Goal: Find specific page/section

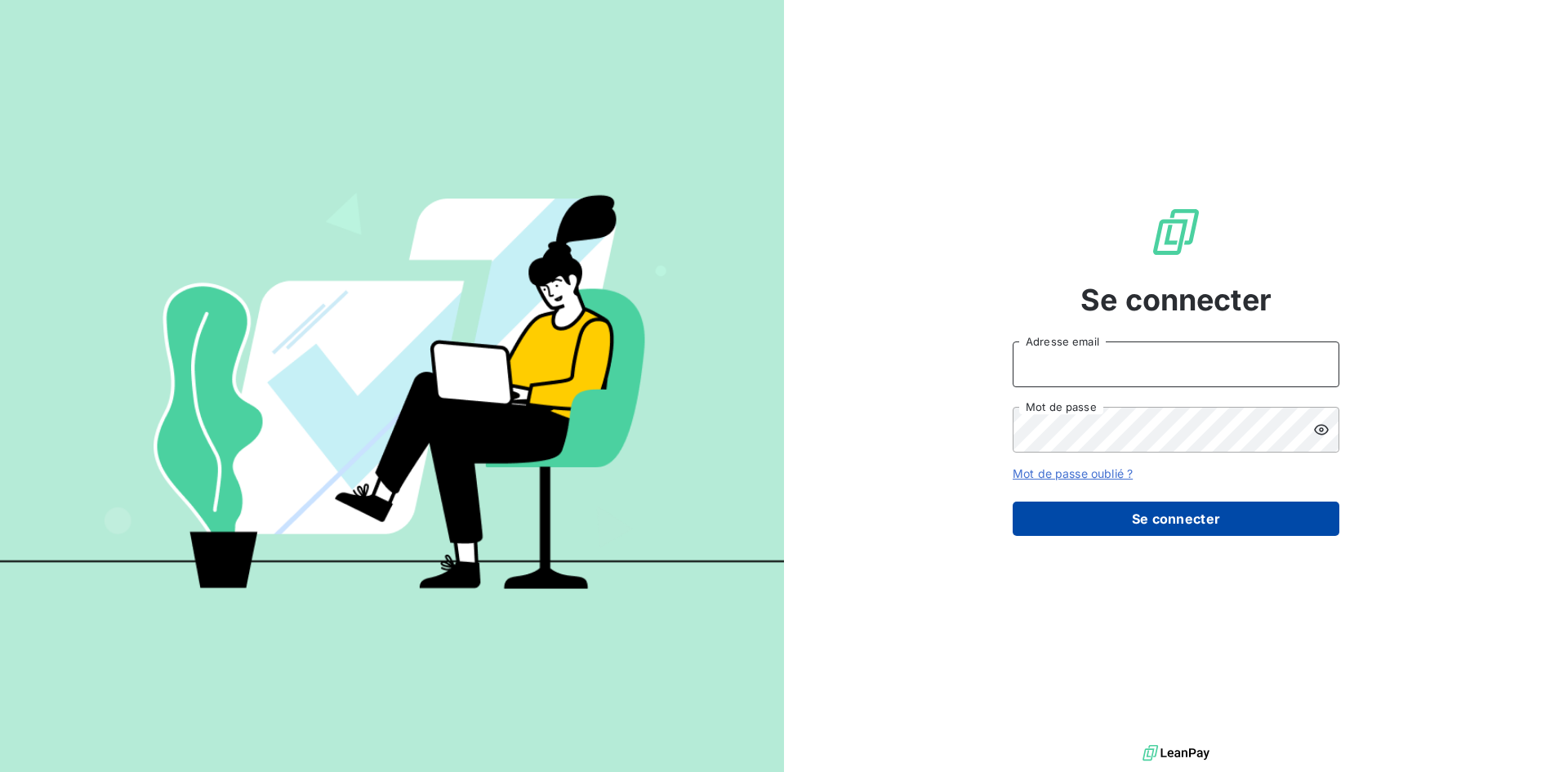
type input "[EMAIL_ADDRESS][DOMAIN_NAME]"
click at [1221, 523] on button "Se connecter" at bounding box center [1176, 518] width 326 height 34
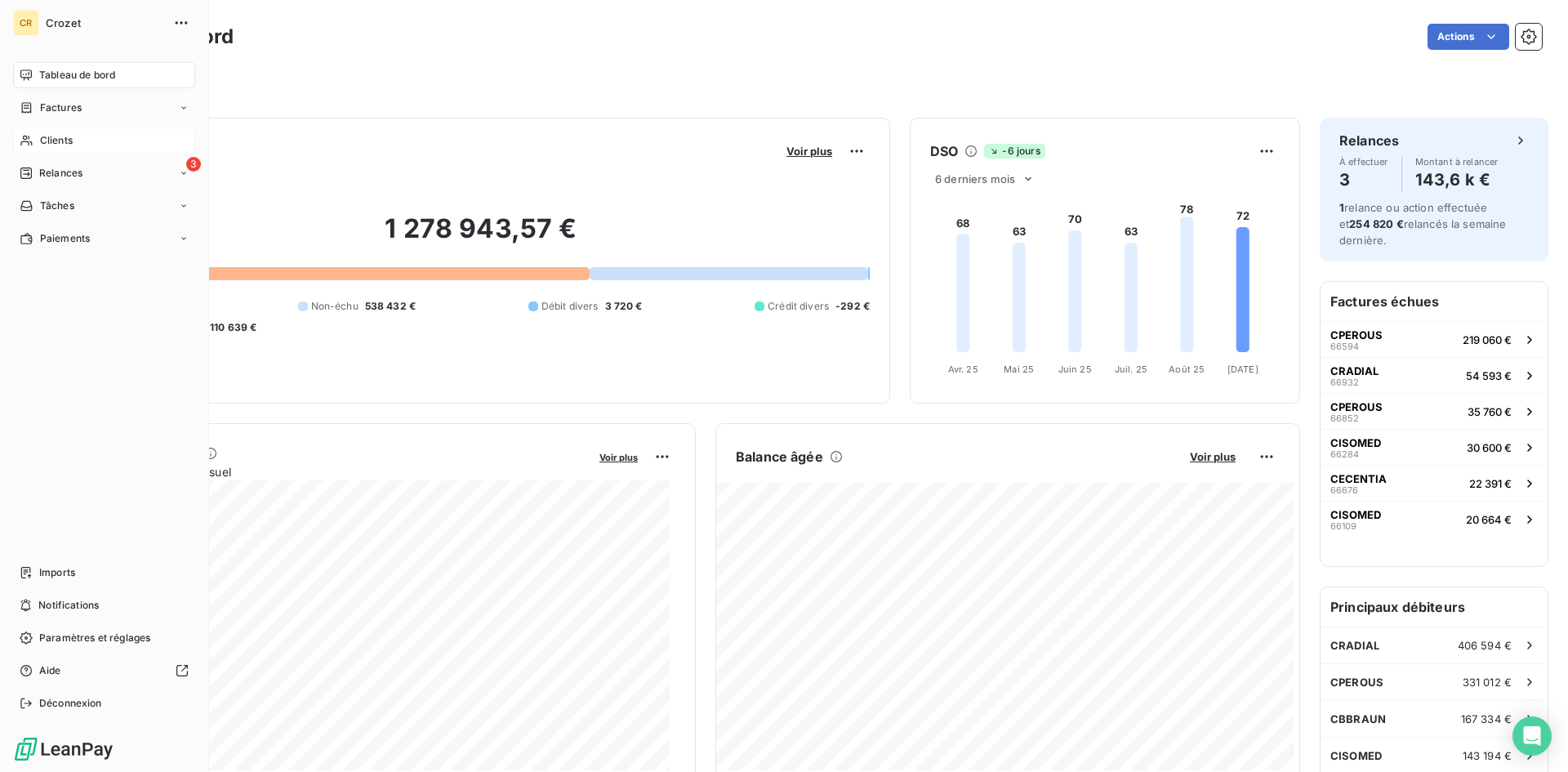
click at [32, 137] on icon at bounding box center [26, 141] width 14 height 13
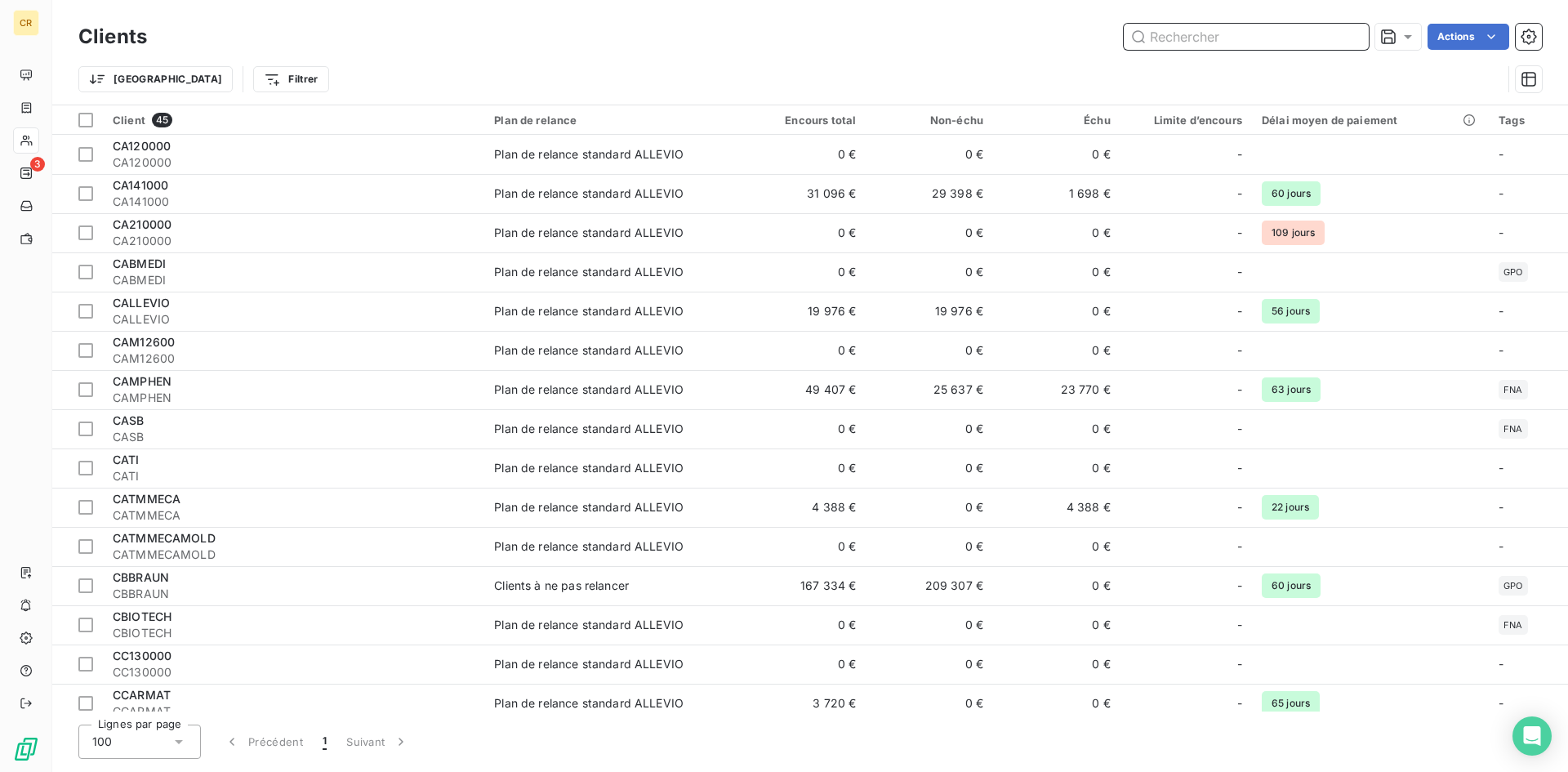
click at [1314, 33] on input "text" at bounding box center [1246, 37] width 245 height 26
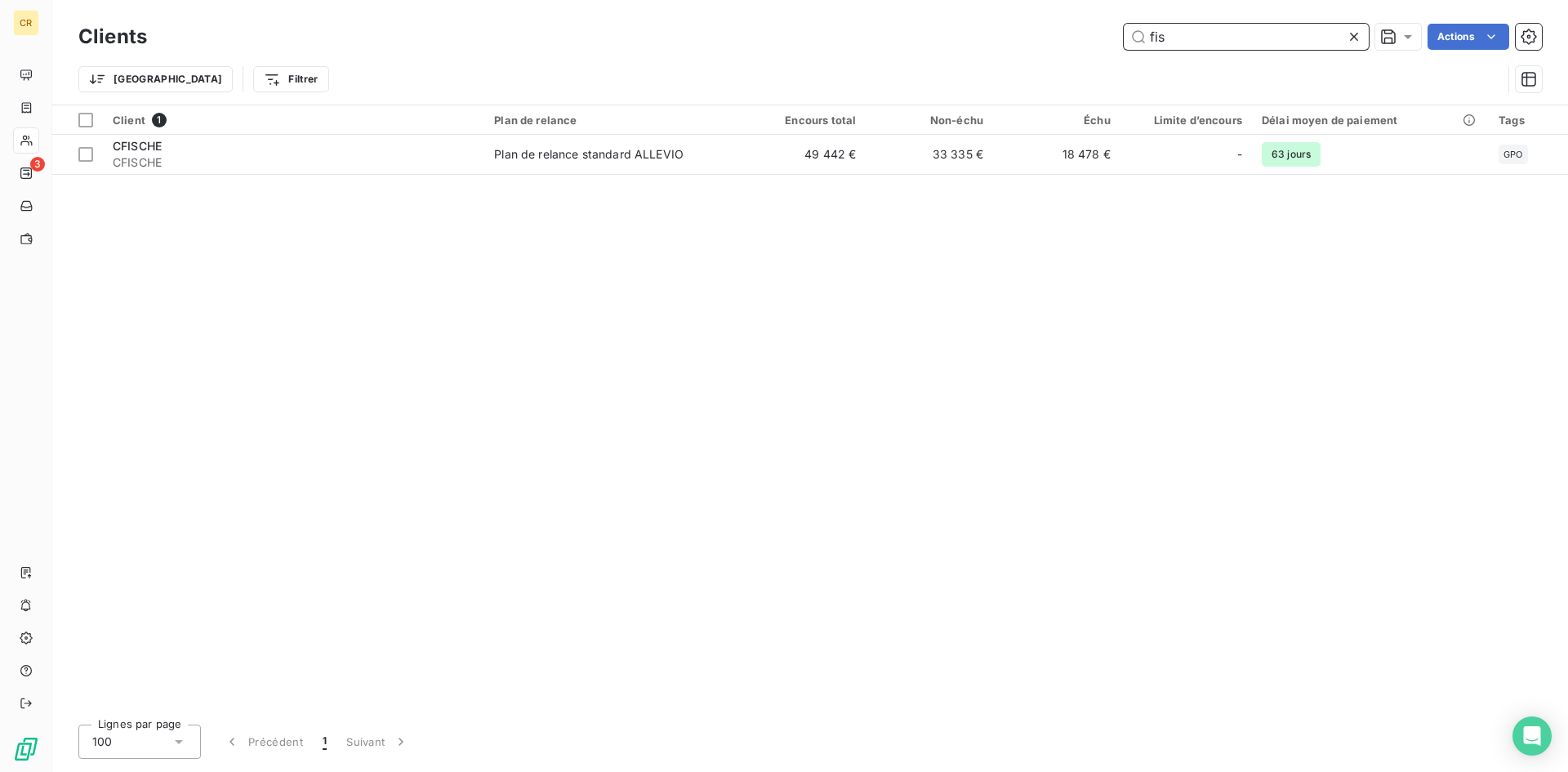
type input "fis"
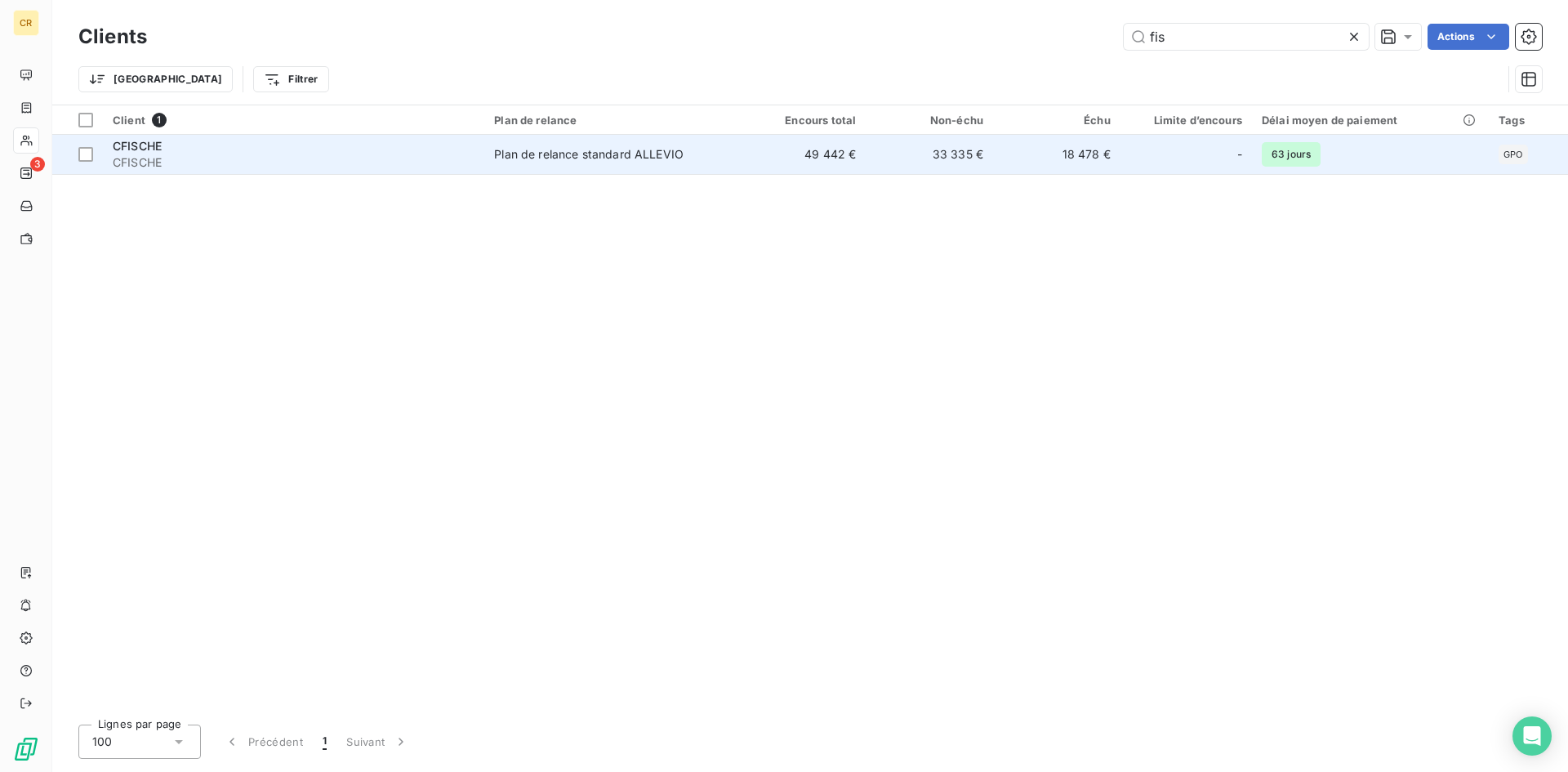
click at [1072, 146] on td "18 478 €" at bounding box center [1056, 154] width 128 height 40
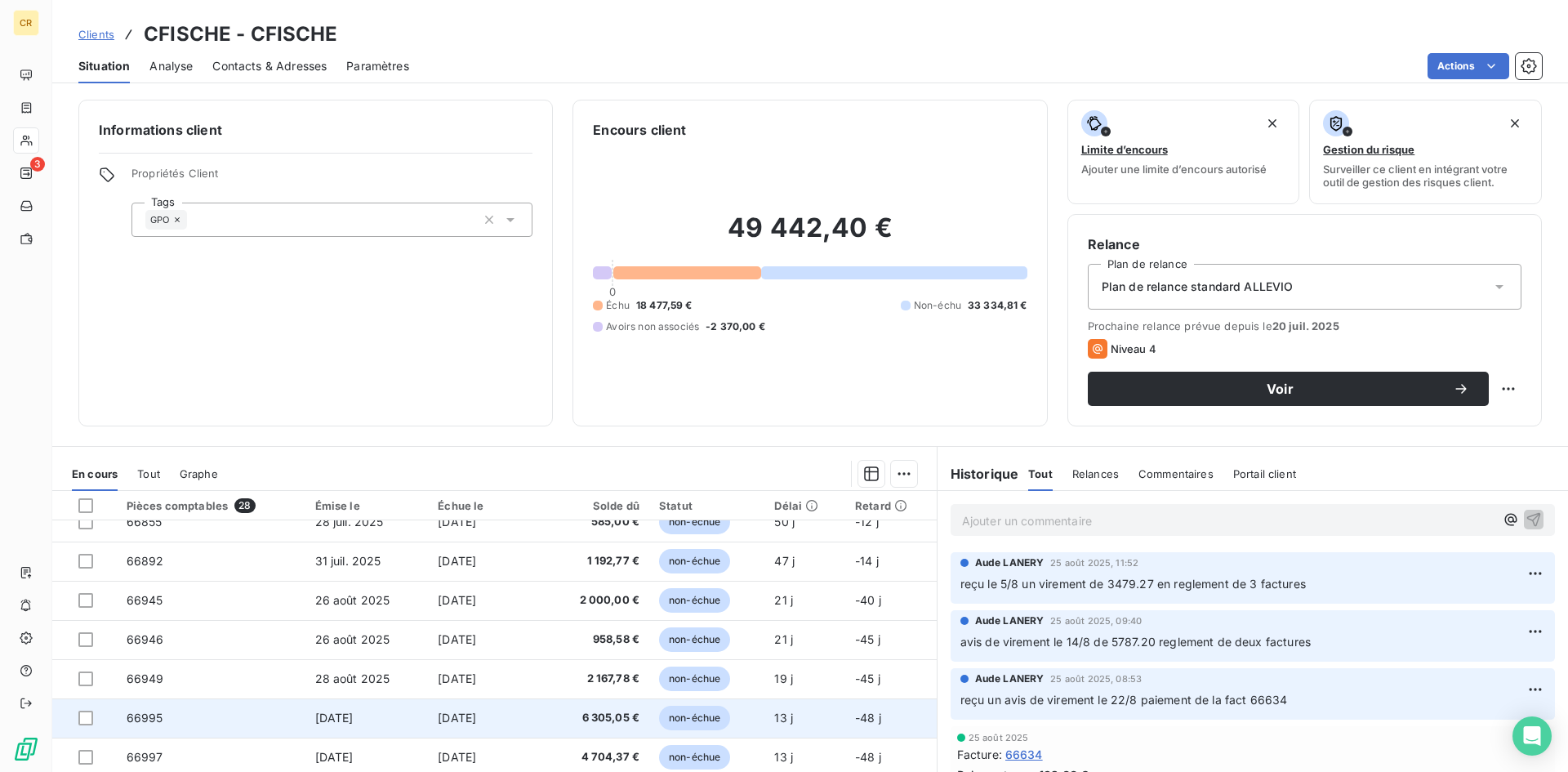
scroll to position [696, 0]
